Goal: Check status: Check status

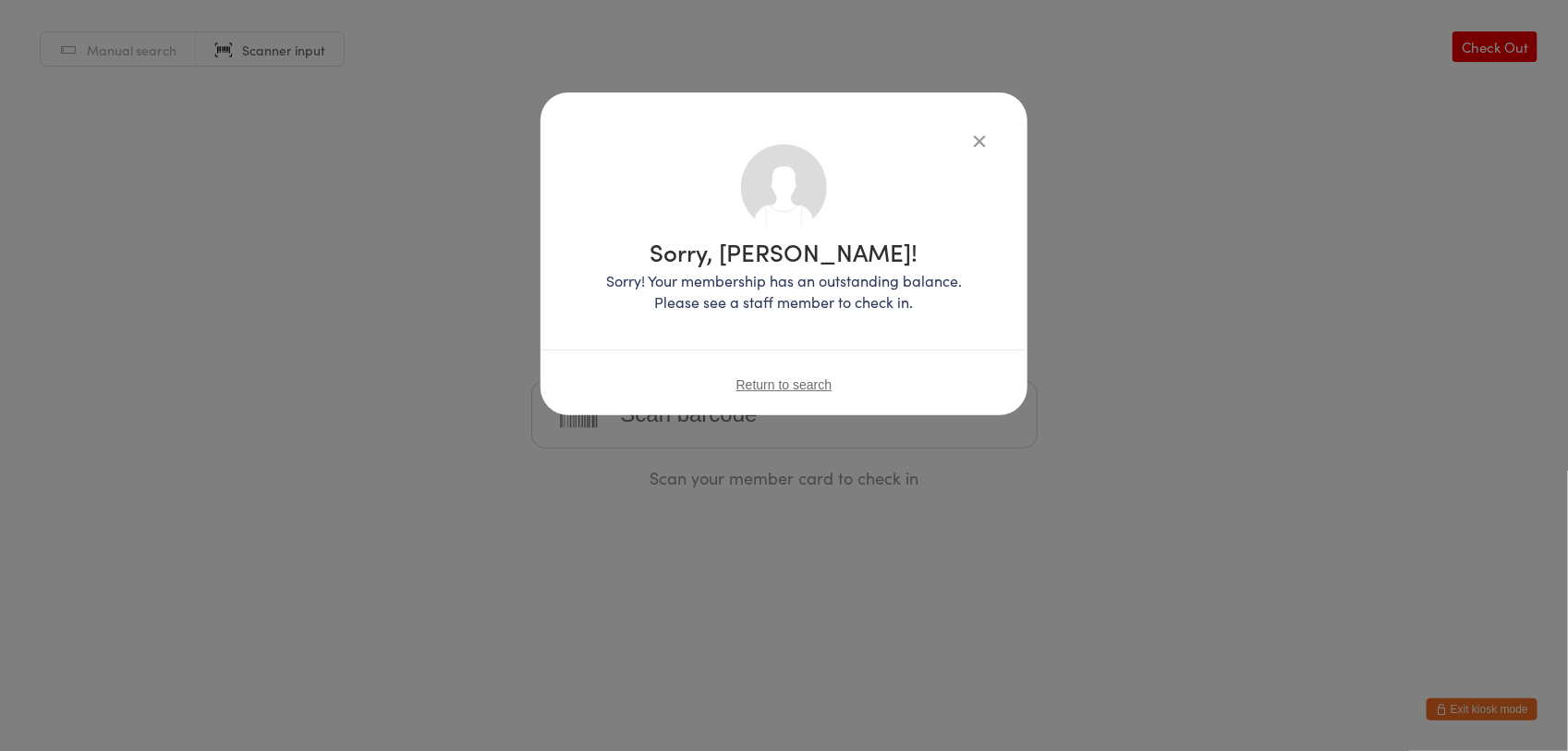
click at [750, 385] on span "Return to search" at bounding box center [784, 384] width 96 height 15
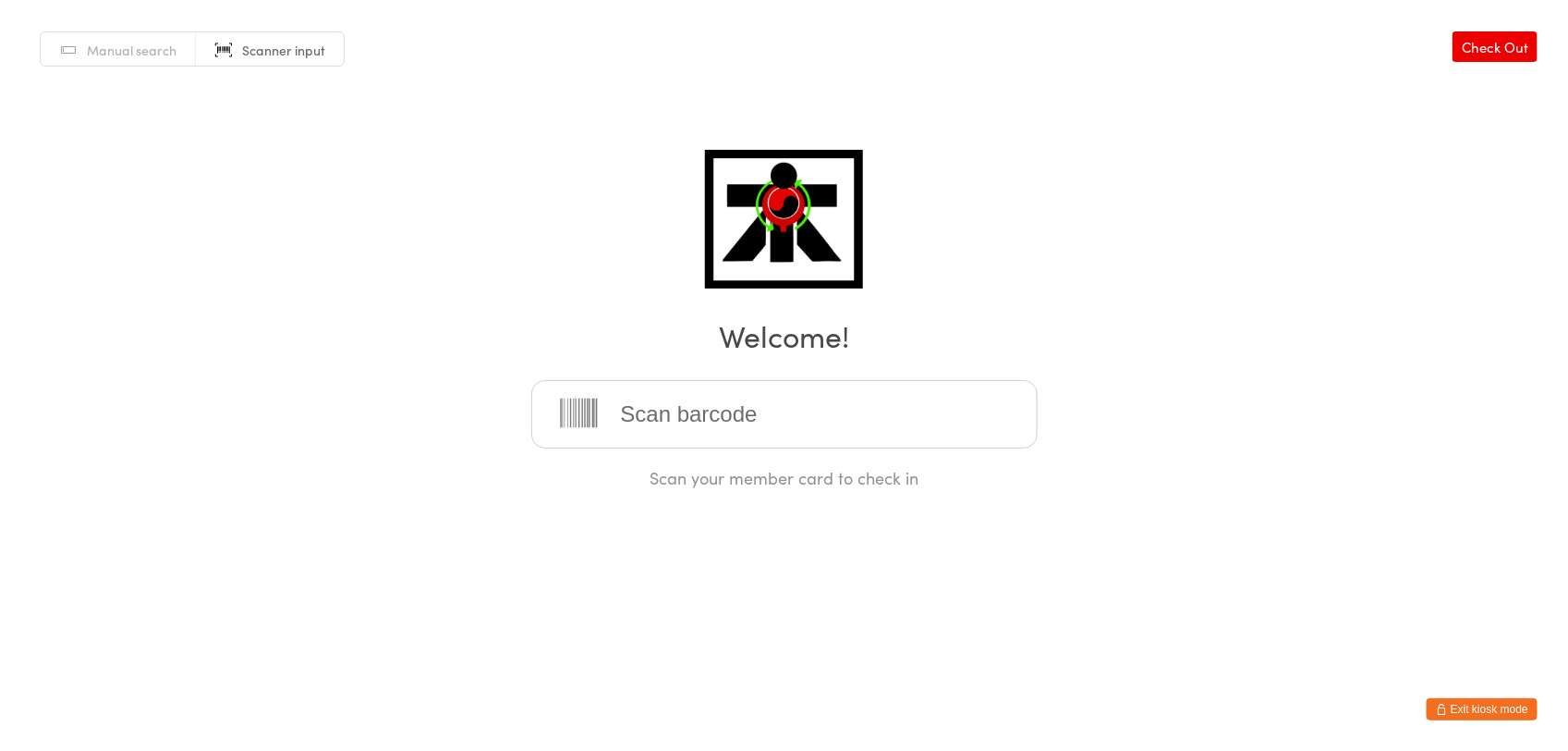
click at [742, 397] on input "search" at bounding box center [784, 414] width 507 height 68
type input "2022-020"
type input "2020-020"
type input "[PHONE_NUMBER]"
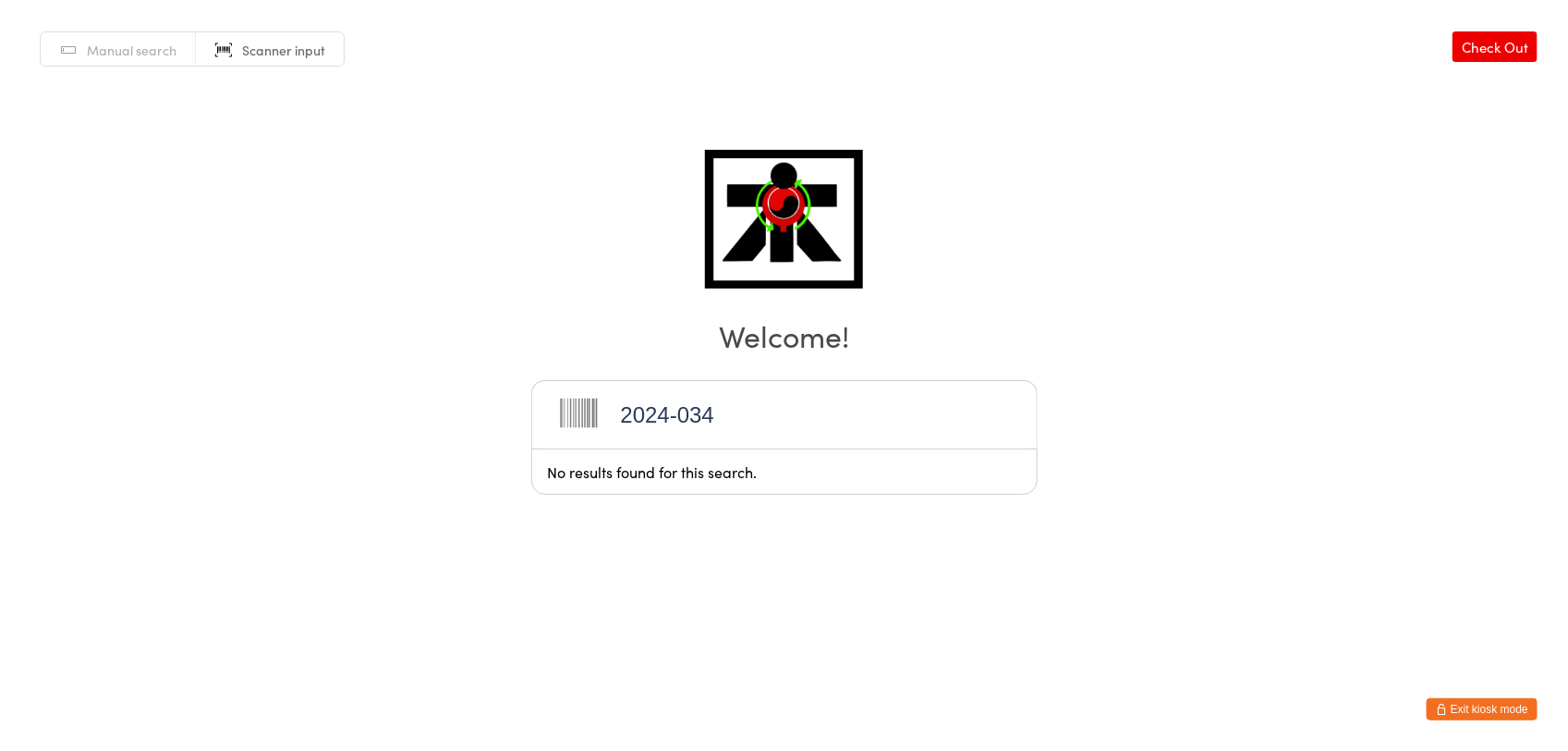
type input "2024-034"
type input "2021-093"
type input "2021-108"
type input "2023-004"
type input "2024-007"
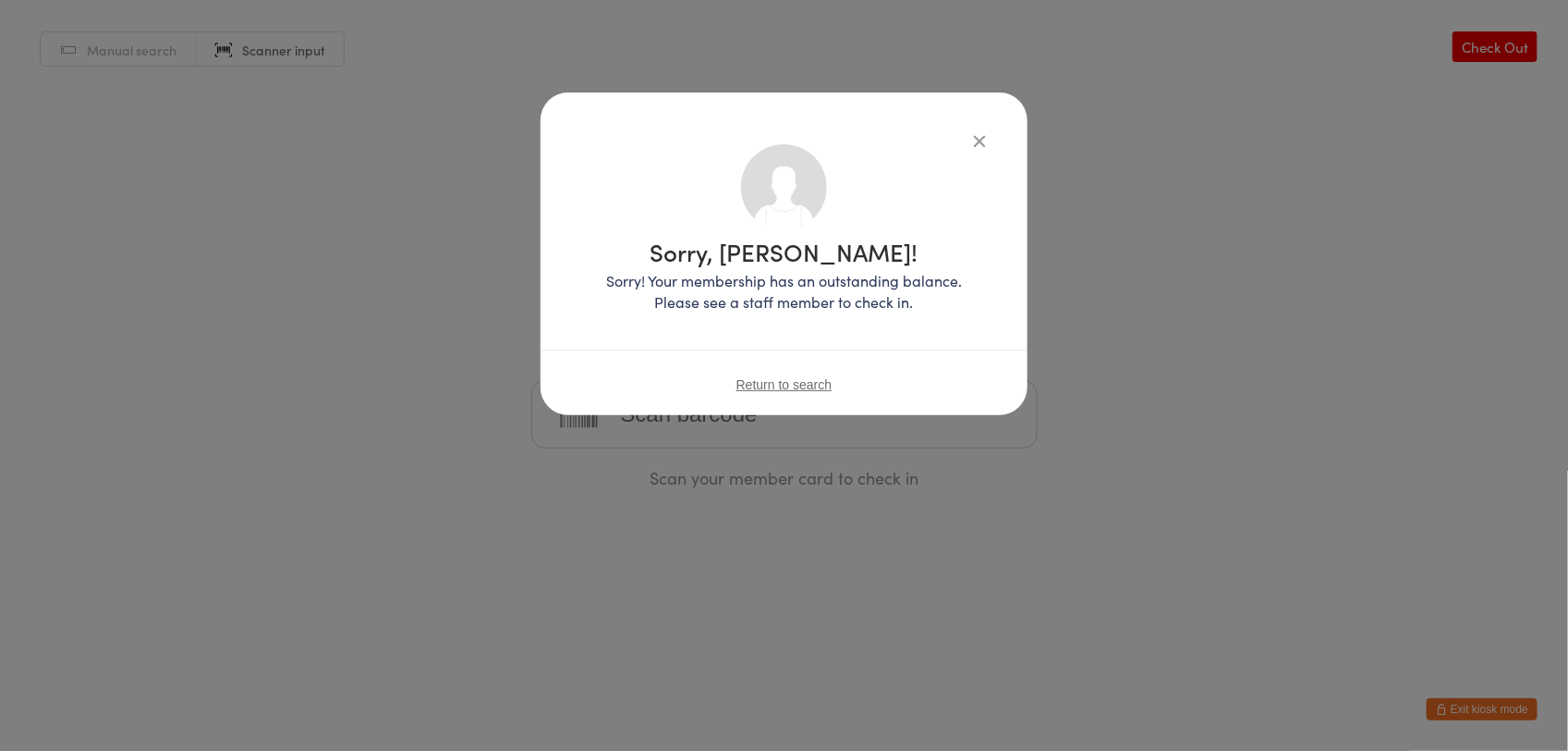
click at [755, 384] on span "Return to search" at bounding box center [784, 384] width 96 height 15
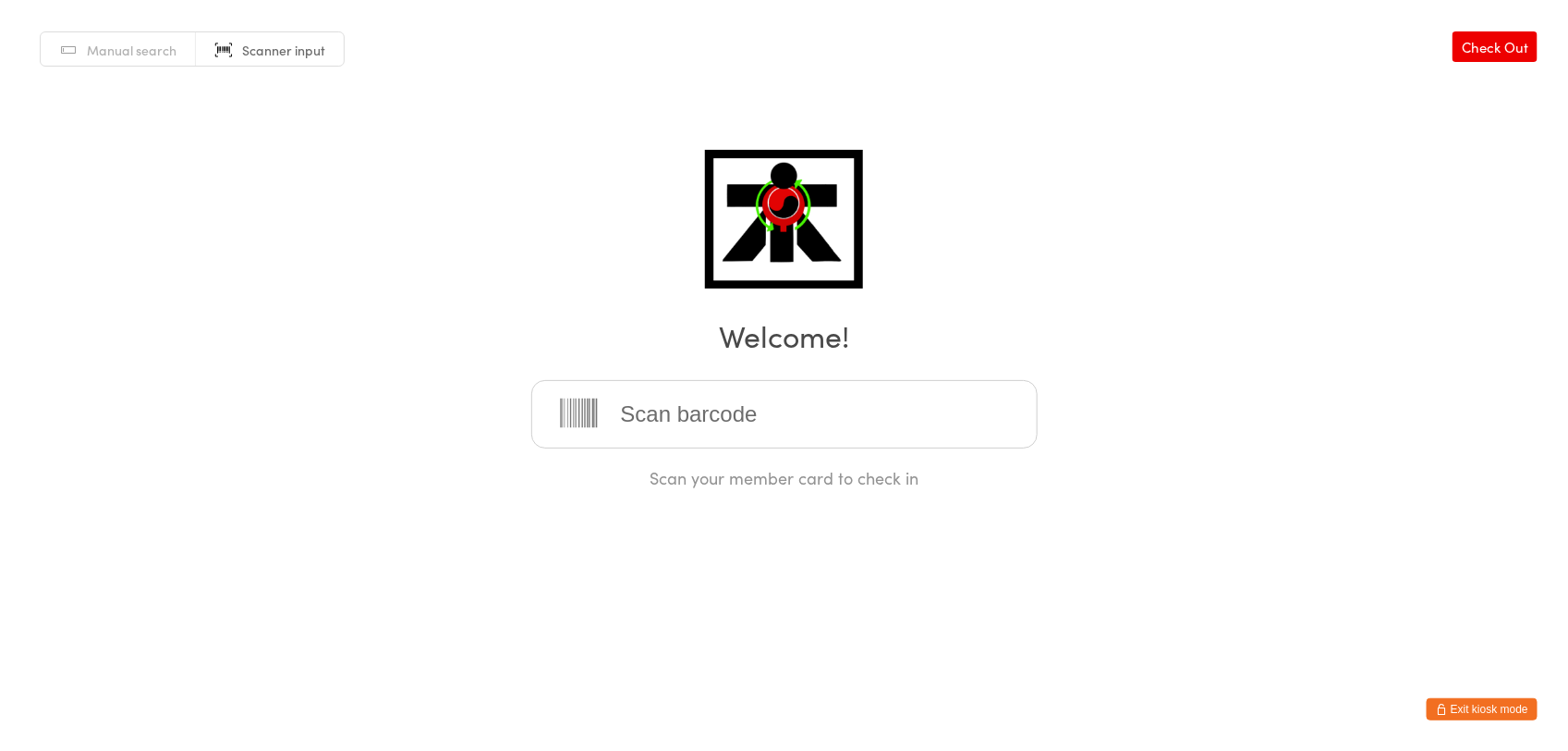
click at [297, 52] on span "Scanner input" at bounding box center [283, 50] width 83 height 18
click at [131, 43] on span "Manual search" at bounding box center [132, 50] width 90 height 18
type input "2023-027"
type input "2022-019"
type input "2022-085"
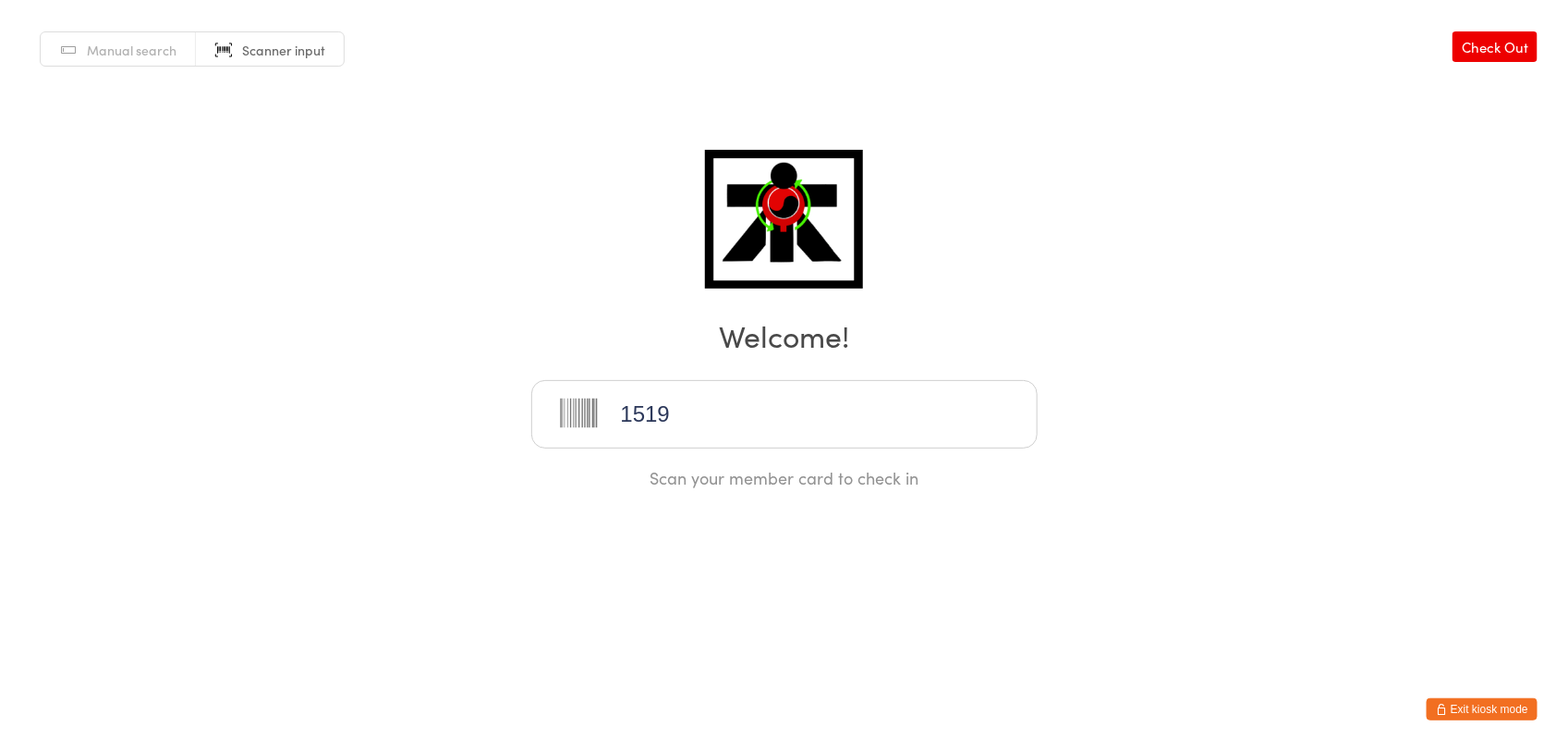
type input "1519"
type input "2018-86"
type input "2025-095"
